Goal: Check status: Check status

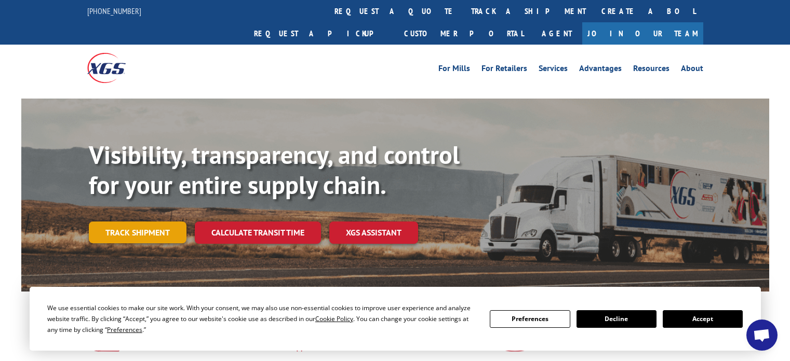
click at [138, 222] on link "Track shipment" at bounding box center [138, 233] width 98 height 22
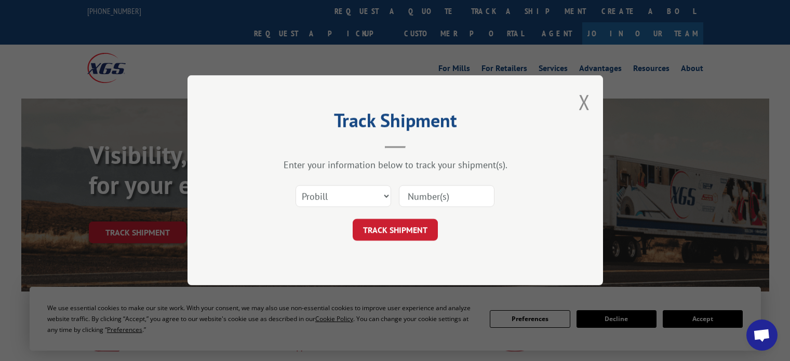
click at [425, 202] on input at bounding box center [447, 197] width 96 height 22
paste input "17235303BOL"
type input "17235303BOL"
click at [419, 226] on button "TRACK SHIPMENT" at bounding box center [394, 231] width 85 height 22
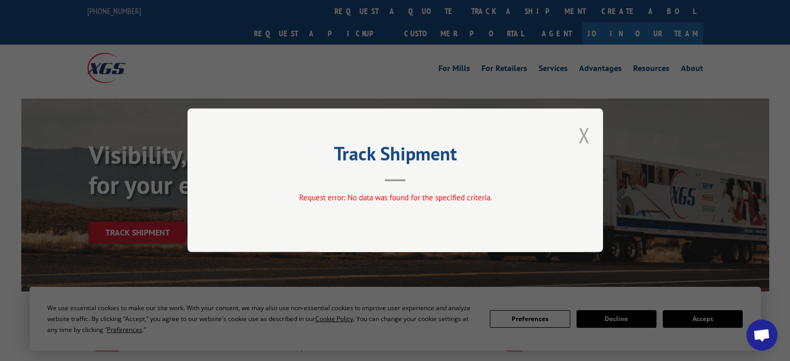
click at [581, 134] on button "Close modal" at bounding box center [583, 135] width 11 height 28
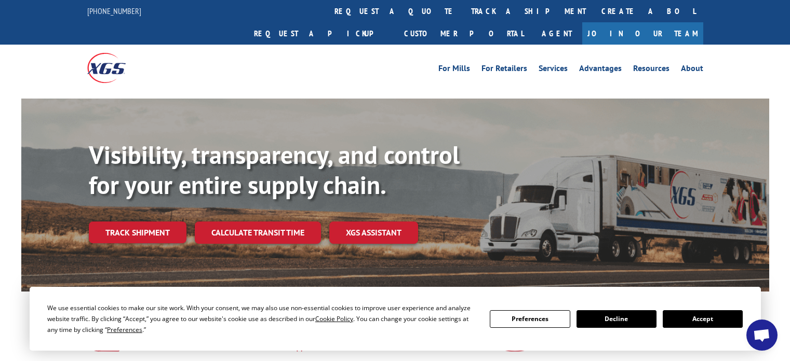
click at [175, 222] on link "Track shipment" at bounding box center [138, 233] width 98 height 22
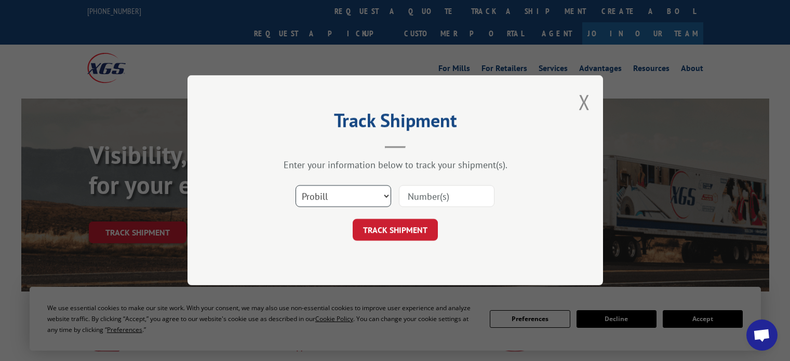
click at [354, 201] on select "Select category... Probill BOL PO" at bounding box center [343, 197] width 96 height 22
select select "po"
click at [295, 186] on select "Select category... Probill BOL PO" at bounding box center [343, 197] width 96 height 22
click at [362, 197] on select "Select category... Probill BOL PO" at bounding box center [343, 197] width 96 height 22
click at [431, 198] on input at bounding box center [447, 197] width 96 height 22
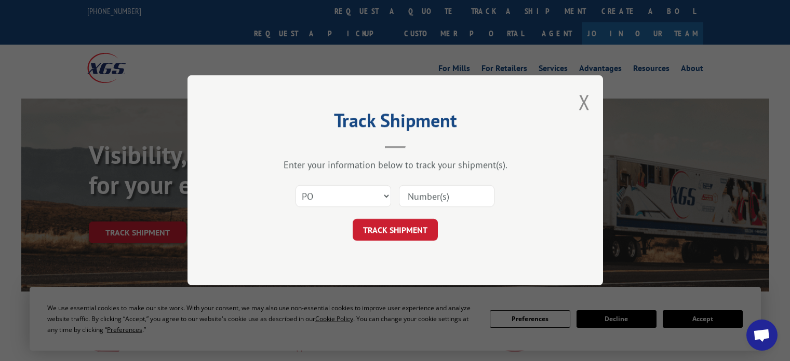
paste input "83565164"
type input "83565164"
click at [411, 234] on button "TRACK SHIPMENT" at bounding box center [394, 231] width 85 height 22
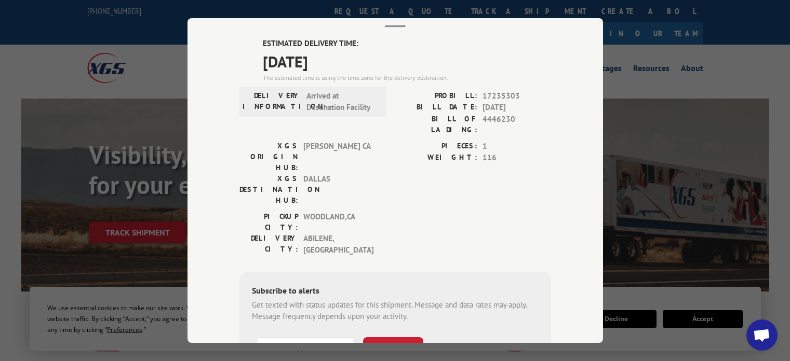
scroll to position [116, 0]
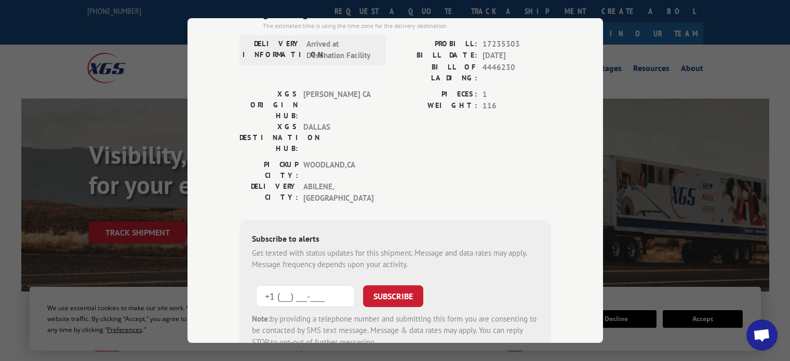
click at [309, 285] on input "+1 (___) ___-____" at bounding box center [305, 296] width 99 height 22
drag, startPoint x: 329, startPoint y: 230, endPoint x: 255, endPoint y: 234, distance: 73.8
click at [256, 285] on input "+1 (847) 683-____" at bounding box center [305, 296] width 99 height 22
paste input "17) 683-7396"
type input "[PHONE_NUMBER]"
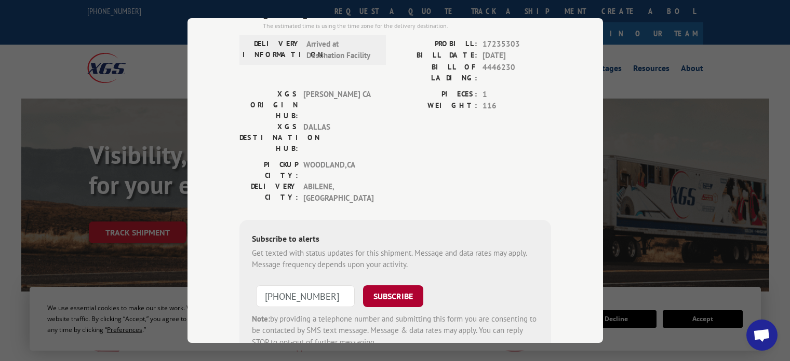
click at [383, 285] on button "SUBSCRIBE" at bounding box center [393, 296] width 60 height 22
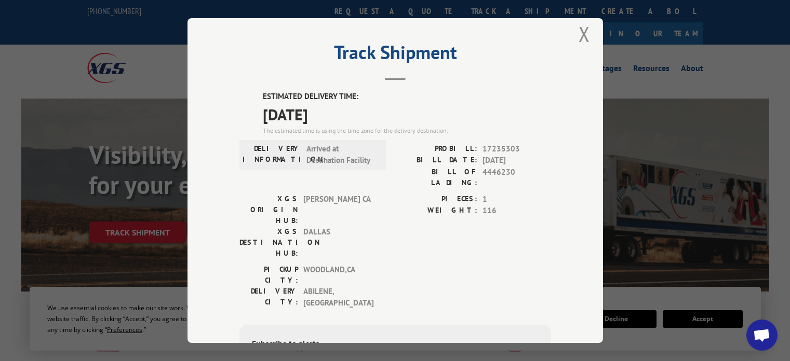
scroll to position [9, 0]
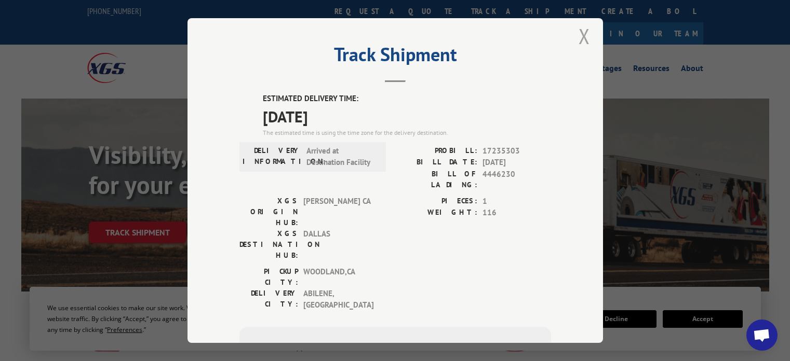
click at [579, 42] on button "Close modal" at bounding box center [583, 36] width 11 height 28
